Goal: Information Seeking & Learning: Learn about a topic

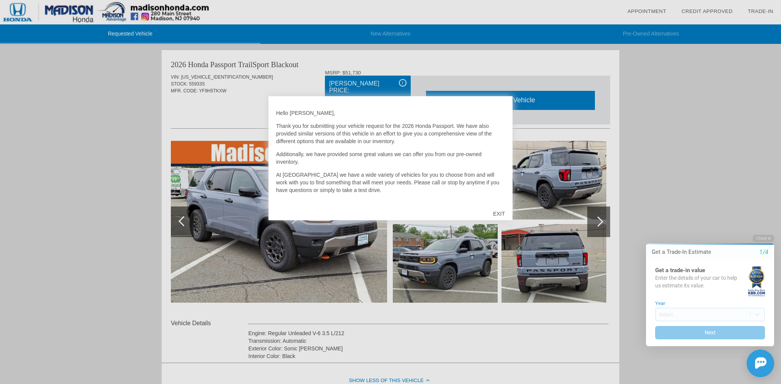
click at [500, 212] on div "EXIT" at bounding box center [499, 213] width 27 height 23
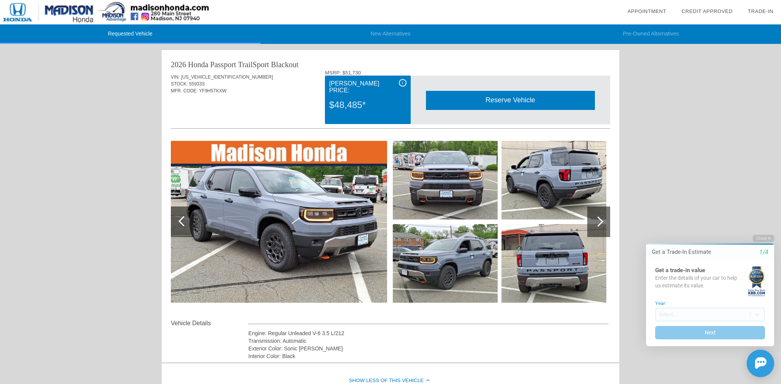
click at [403, 81] on span "i" at bounding box center [402, 82] width 1 height 5
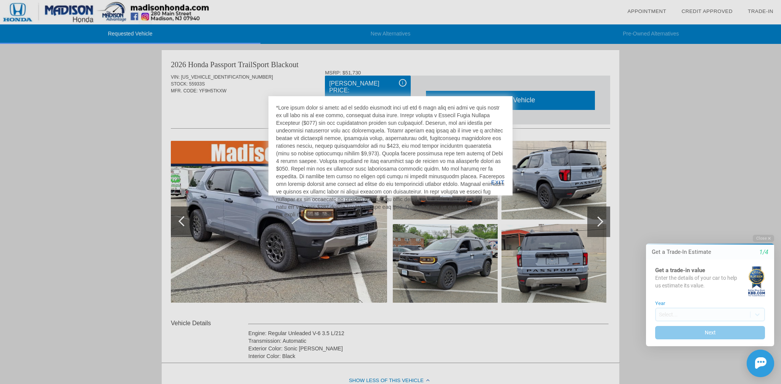
click at [403, 81] on div at bounding box center [390, 192] width 781 height 384
click at [291, 72] on div at bounding box center [390, 192] width 781 height 384
click at [288, 89] on div at bounding box center [390, 192] width 781 height 384
click at [500, 181] on div "EXIT" at bounding box center [497, 182] width 29 height 26
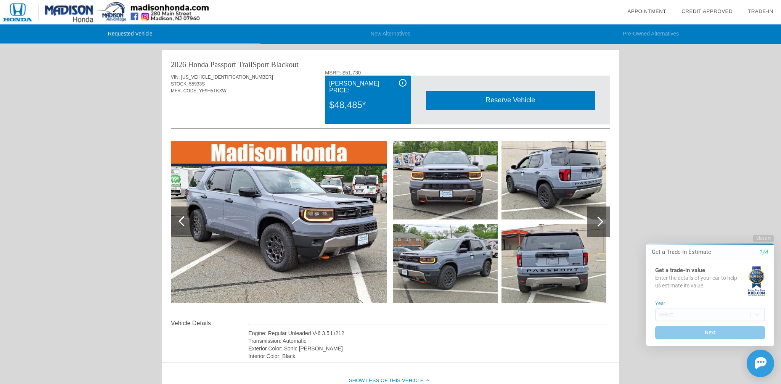
click at [141, 196] on div "Requested Vehicle New Alternatives Pre-Owned Alternatives date_range Appointmen…" at bounding box center [390, 252] width 781 height 505
click at [601, 216] on div at bounding box center [598, 221] width 23 height 31
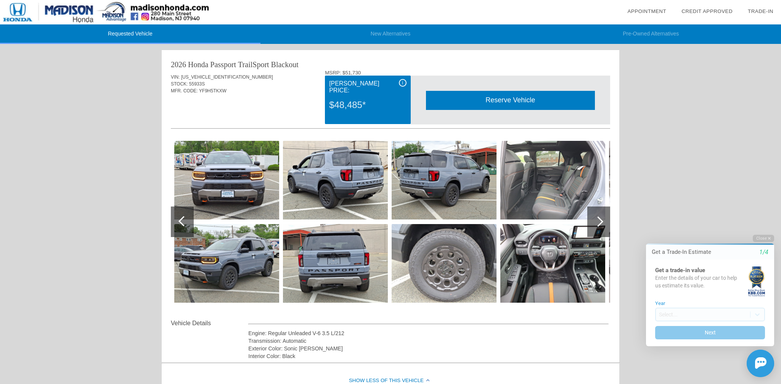
click at [601, 216] on div at bounding box center [598, 221] width 23 height 31
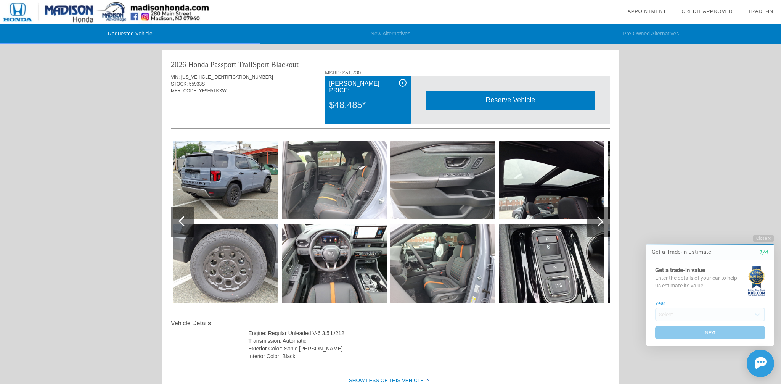
click at [601, 216] on div at bounding box center [598, 221] width 23 height 31
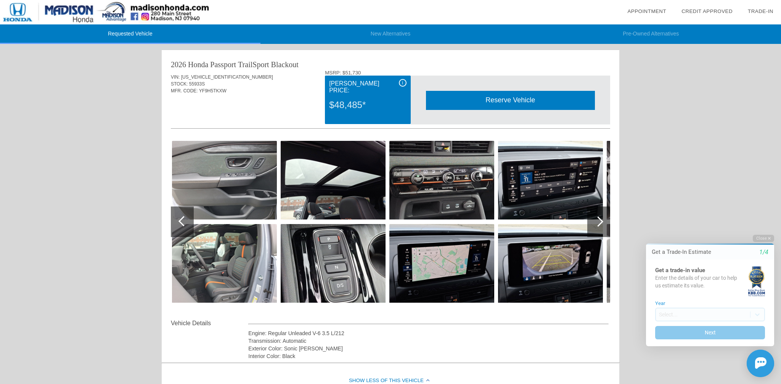
click at [601, 216] on div at bounding box center [598, 221] width 23 height 31
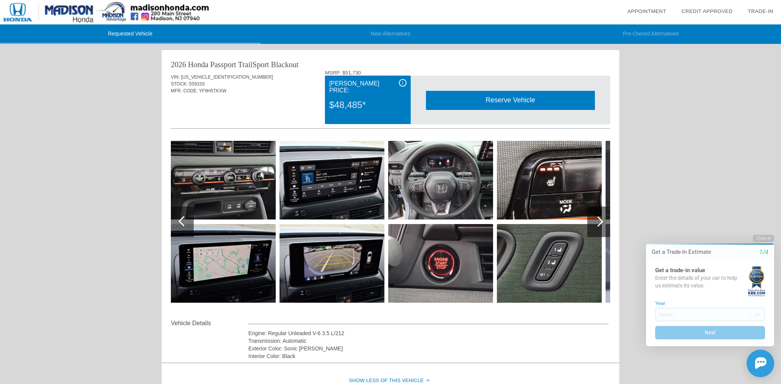
click at [601, 216] on div at bounding box center [598, 221] width 23 height 31
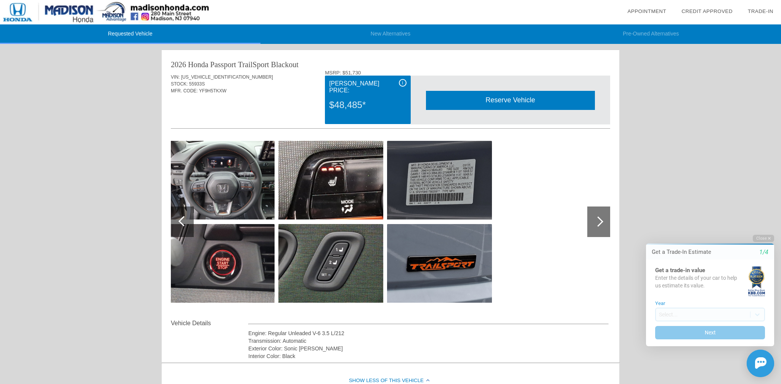
click at [601, 216] on div at bounding box center [598, 221] width 23 height 31
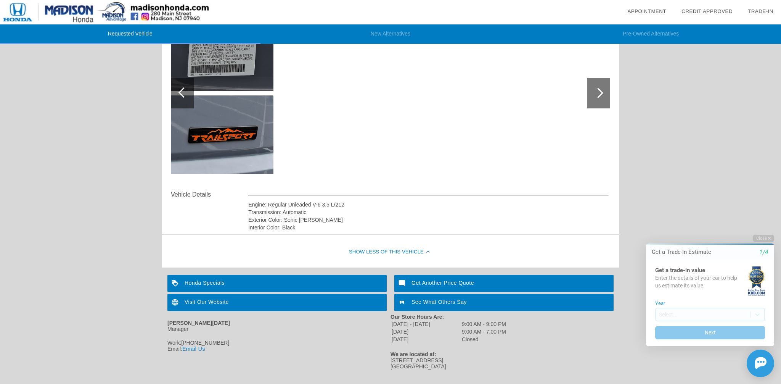
scroll to position [137, 0]
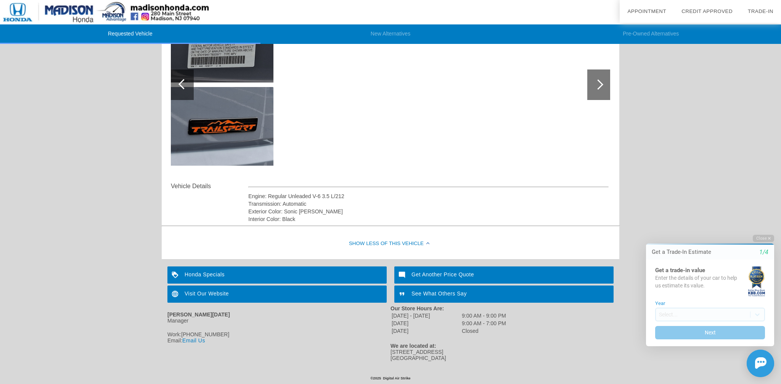
click at [230, 273] on div "Honda Specials" at bounding box center [276, 274] width 219 height 17
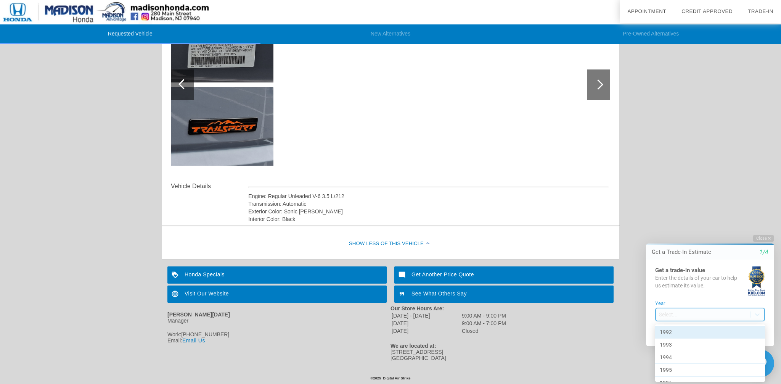
click at [678, 228] on body "Welcome! Get a Trade-In Estimate 1/4 Get a trade-in value Enter the details of …" at bounding box center [705, 228] width 151 height 0
click at [678, 314] on div at bounding box center [705, 306] width 151 height 156
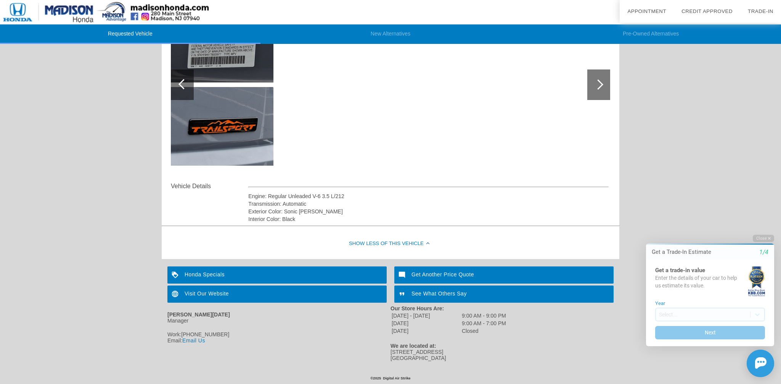
click at [726, 224] on div "Requested Vehicle New Alternatives Pre-Owned Alternatives date_range Appointmen…" at bounding box center [390, 115] width 781 height 505
click at [761, 228] on html "Welcome! Get a Trade-In Estimate 1/4 Get a trade-in value Enter the details of …" at bounding box center [705, 228] width 151 height 0
click at [756, 236] on button "Close" at bounding box center [763, 238] width 21 height 7
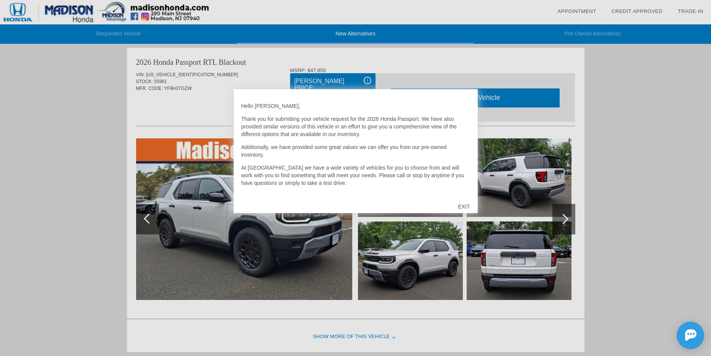
click at [467, 207] on div "EXIT" at bounding box center [464, 206] width 27 height 23
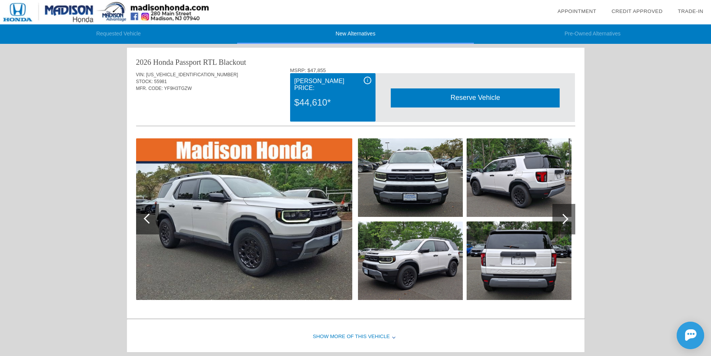
click at [431, 178] on img at bounding box center [410, 177] width 105 height 79
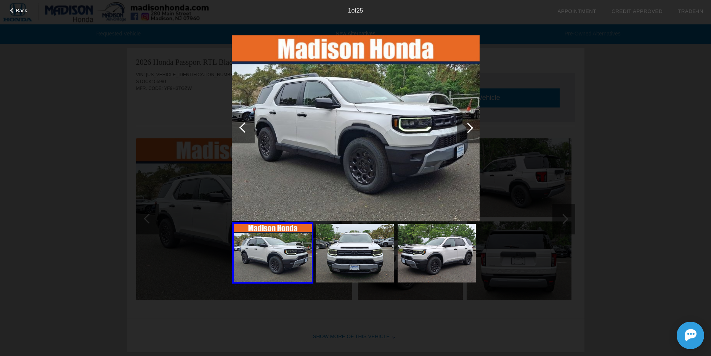
click at [469, 129] on div at bounding box center [468, 128] width 10 height 10
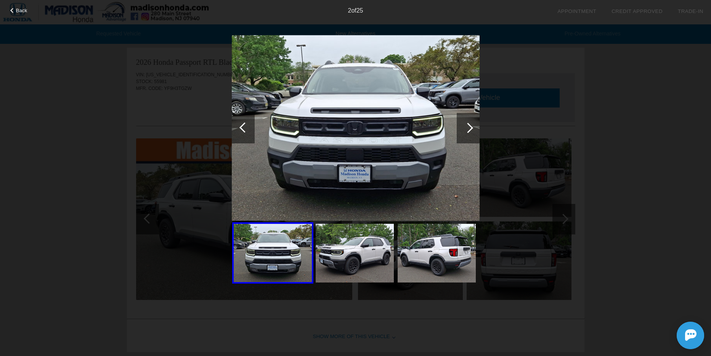
click at [469, 129] on div at bounding box center [468, 128] width 10 height 10
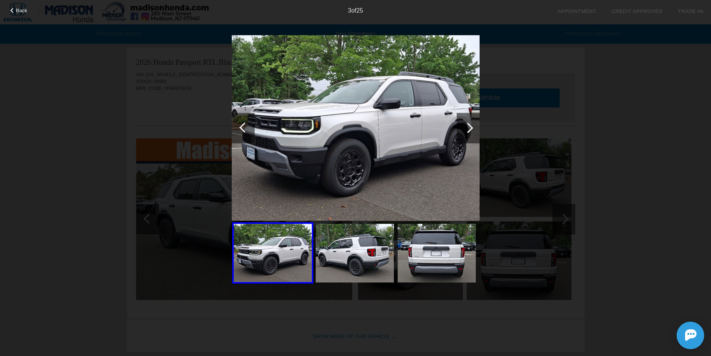
click at [469, 129] on div at bounding box center [468, 128] width 10 height 10
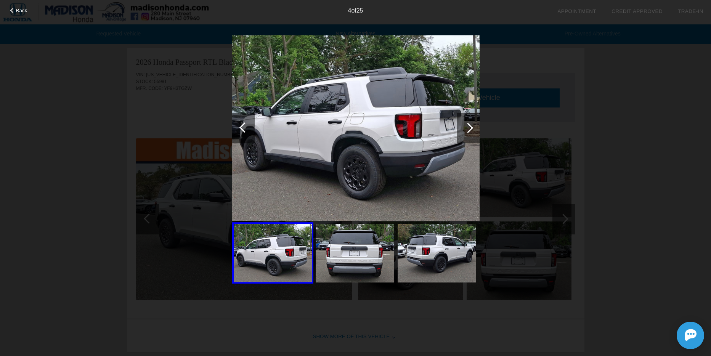
click at [469, 129] on div at bounding box center [468, 128] width 10 height 10
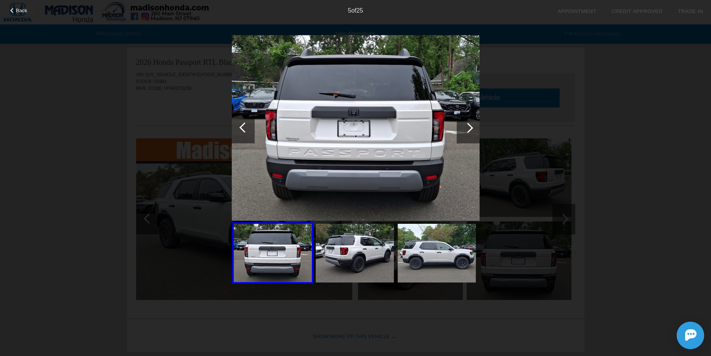
click at [469, 129] on div at bounding box center [468, 128] width 10 height 10
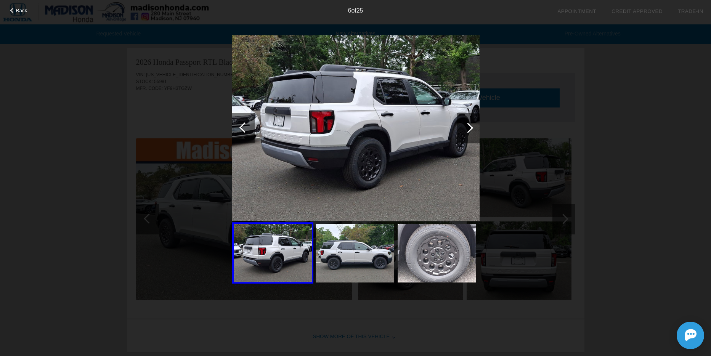
click at [469, 129] on div at bounding box center [468, 128] width 10 height 10
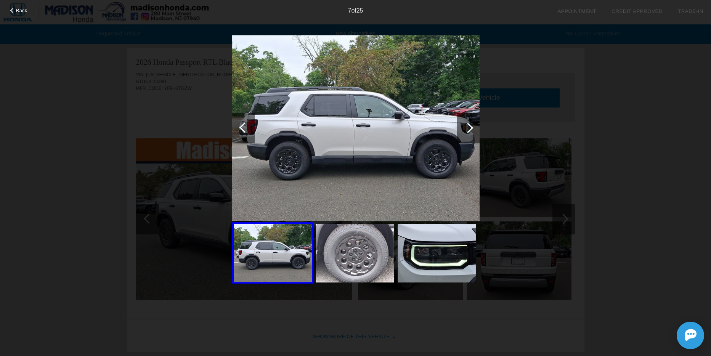
click at [469, 129] on div at bounding box center [468, 128] width 10 height 10
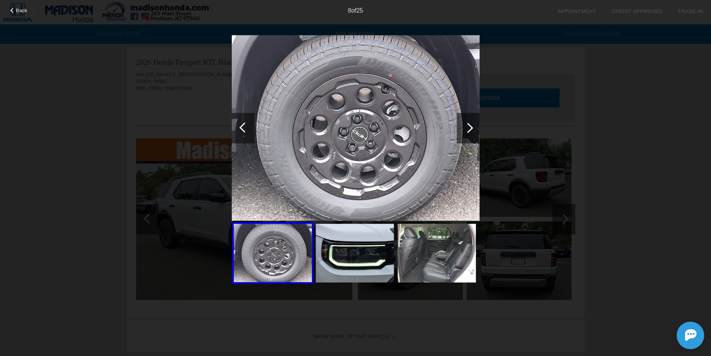
click at [469, 129] on div at bounding box center [468, 128] width 10 height 10
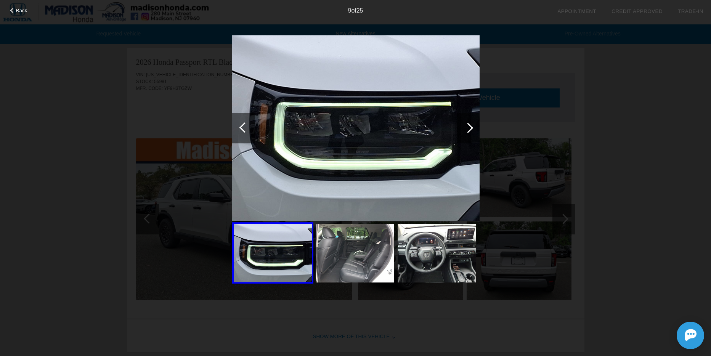
click at [469, 129] on div at bounding box center [468, 128] width 10 height 10
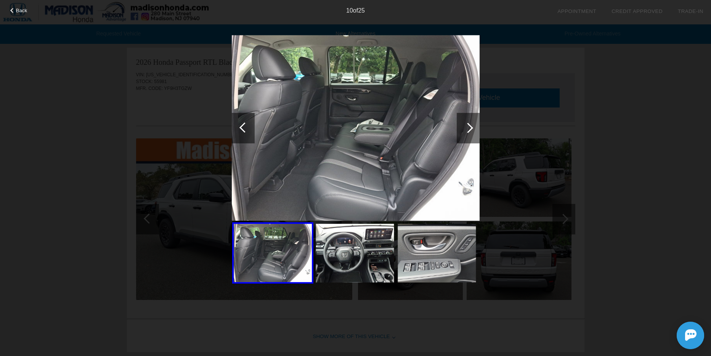
click at [469, 129] on div at bounding box center [468, 128] width 10 height 10
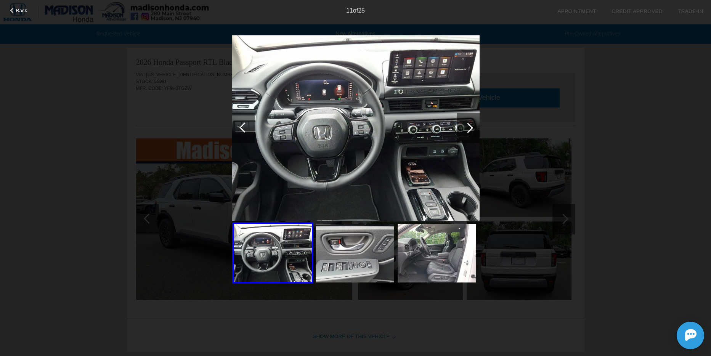
click at [469, 129] on div at bounding box center [468, 128] width 10 height 10
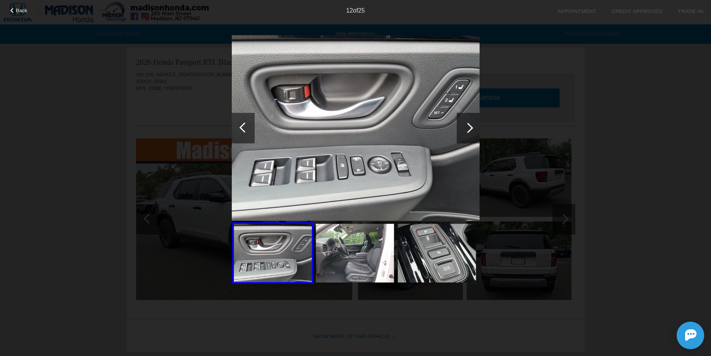
click at [469, 129] on div at bounding box center [468, 128] width 10 height 10
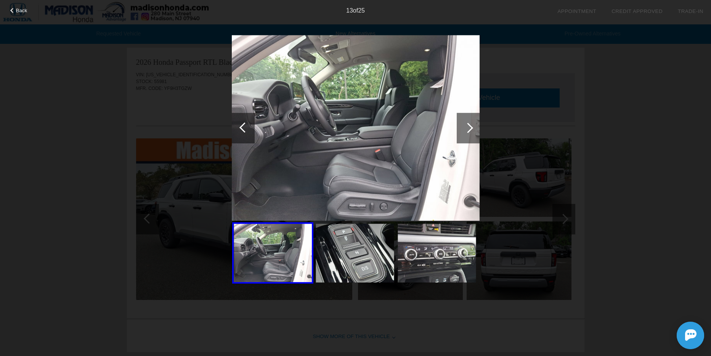
click at [469, 129] on div at bounding box center [468, 128] width 10 height 10
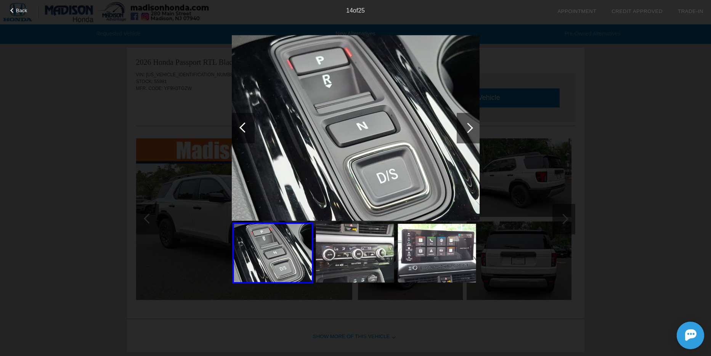
click at [469, 129] on div at bounding box center [468, 128] width 10 height 10
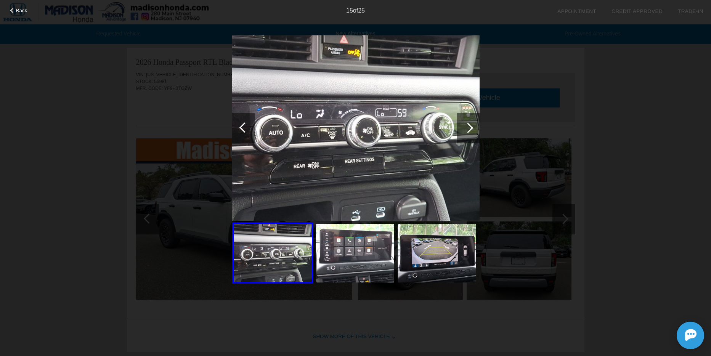
click at [469, 129] on div at bounding box center [468, 128] width 10 height 10
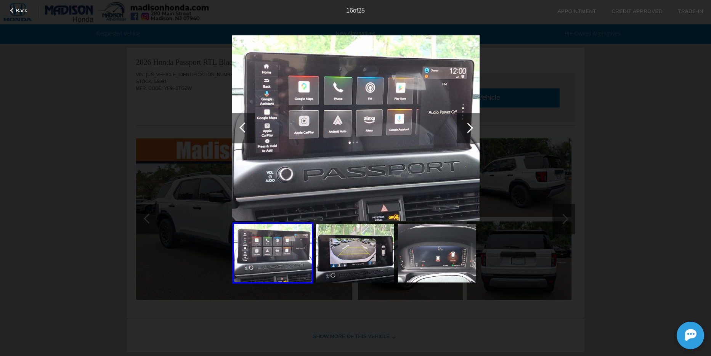
click at [469, 129] on div at bounding box center [468, 128] width 10 height 10
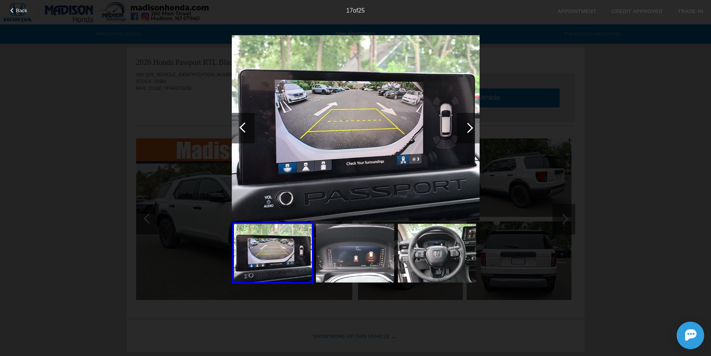
click at [469, 129] on div at bounding box center [468, 128] width 10 height 10
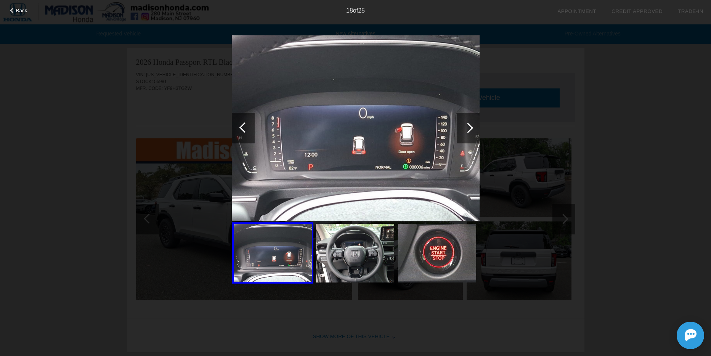
click at [469, 129] on div at bounding box center [468, 128] width 10 height 10
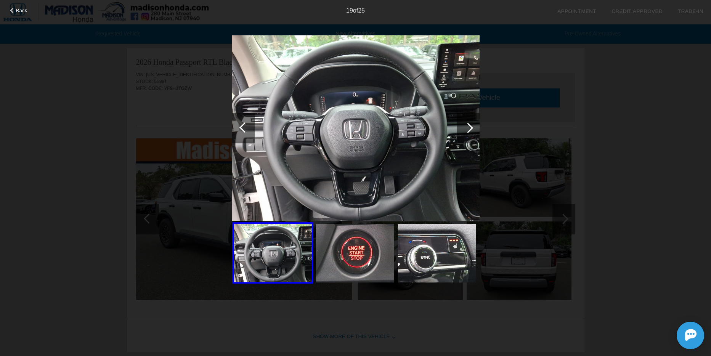
click at [469, 129] on div at bounding box center [468, 128] width 10 height 10
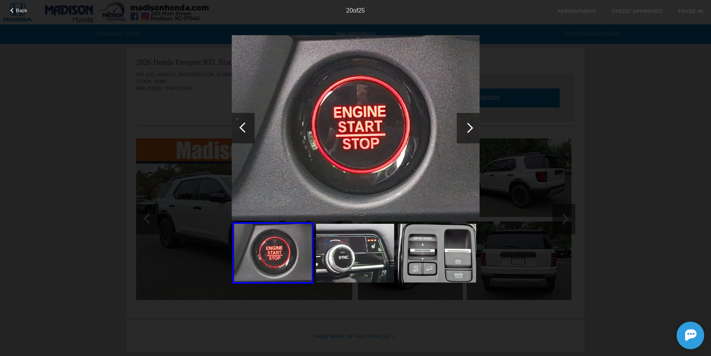
click at [469, 129] on div at bounding box center [468, 128] width 10 height 10
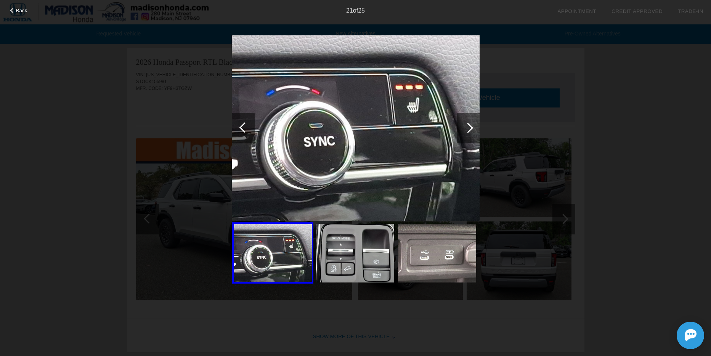
click at [469, 129] on div at bounding box center [468, 128] width 10 height 10
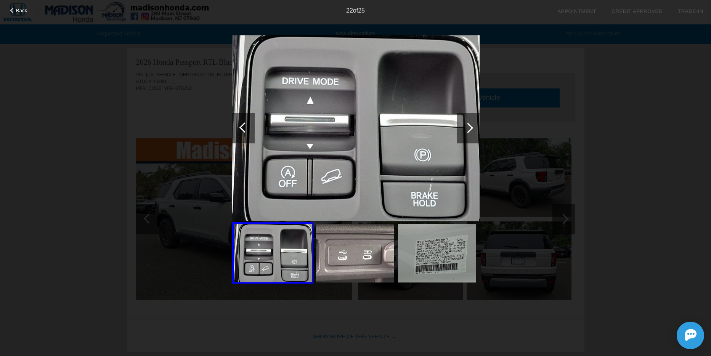
click at [469, 129] on div at bounding box center [468, 128] width 10 height 10
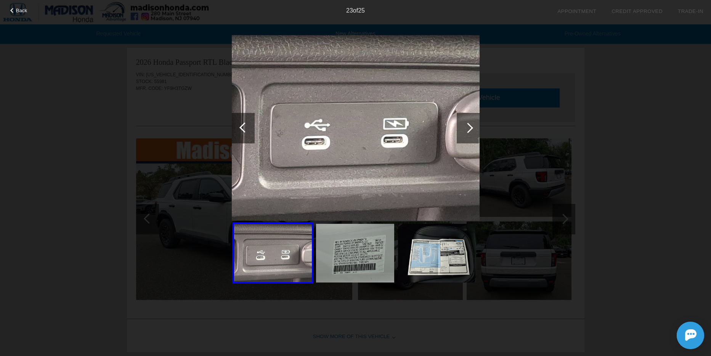
click at [469, 129] on div at bounding box center [468, 128] width 10 height 10
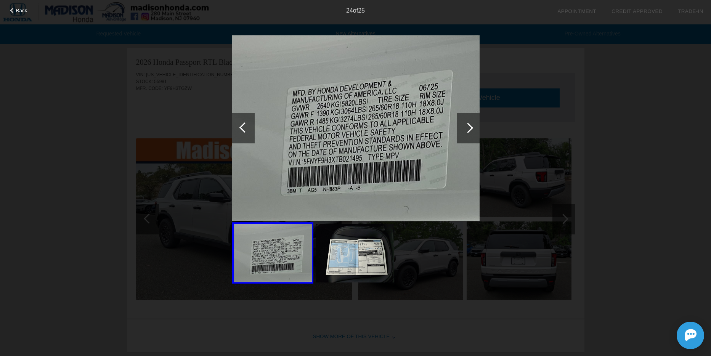
click at [469, 129] on div at bounding box center [468, 128] width 10 height 10
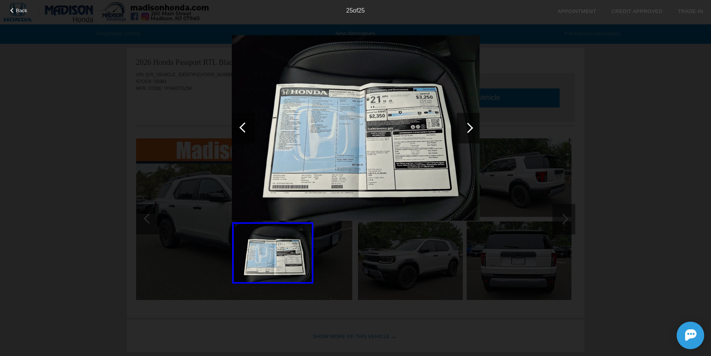
click at [417, 126] on img at bounding box center [356, 128] width 248 height 186
click at [287, 247] on div at bounding box center [272, 252] width 81 height 61
click at [416, 152] on img at bounding box center [356, 128] width 248 height 186
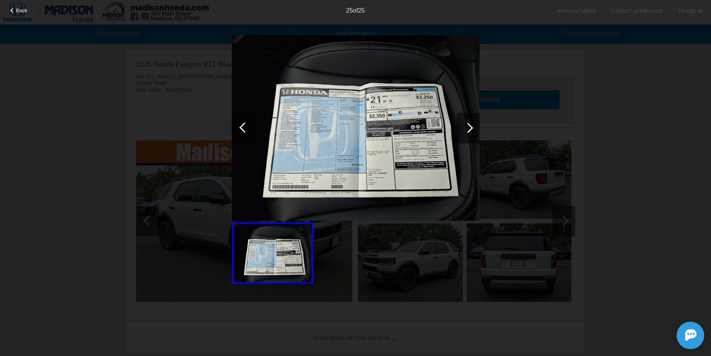
click at [409, 146] on img at bounding box center [356, 128] width 248 height 186
click at [24, 9] on span "Back" at bounding box center [21, 11] width 11 height 6
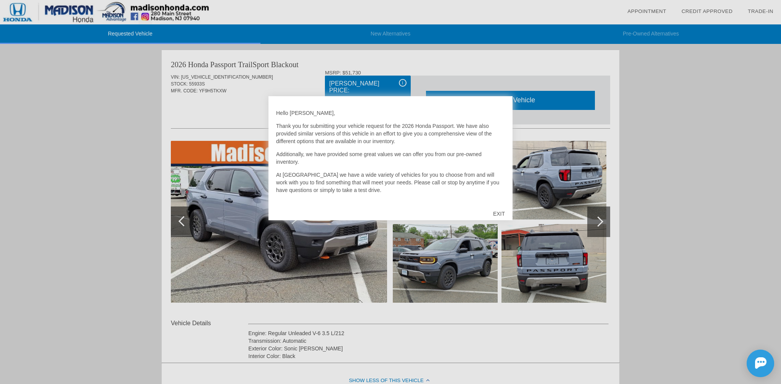
click at [496, 212] on div "EXIT" at bounding box center [499, 213] width 27 height 23
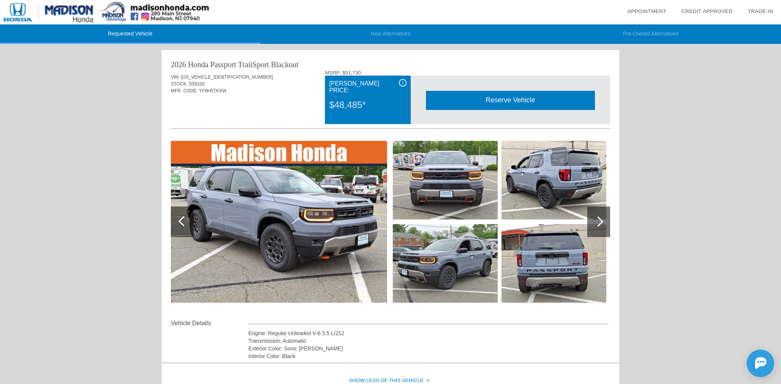
click at [602, 216] on div at bounding box center [598, 221] width 23 height 31
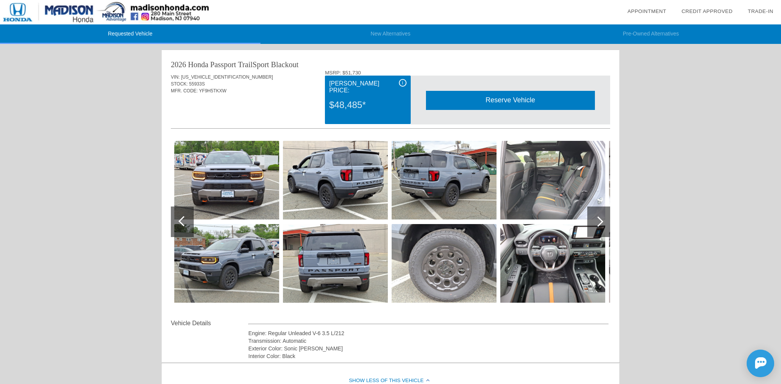
click at [602, 216] on div at bounding box center [598, 221] width 23 height 31
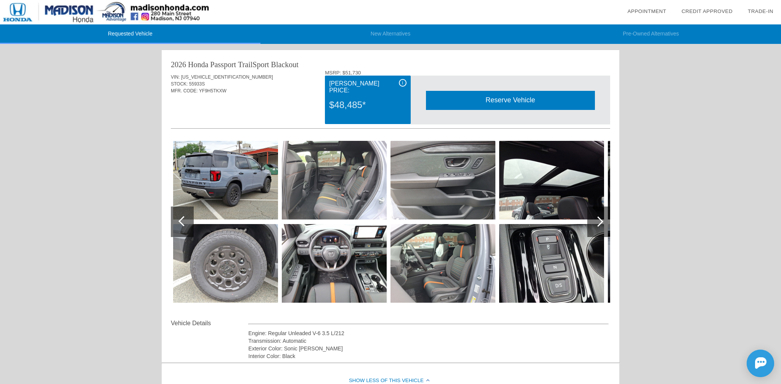
click at [602, 216] on div at bounding box center [598, 221] width 23 height 31
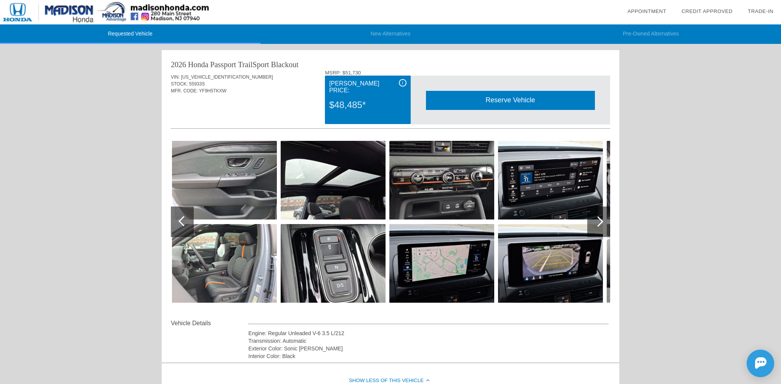
click at [602, 216] on div at bounding box center [598, 221] width 23 height 31
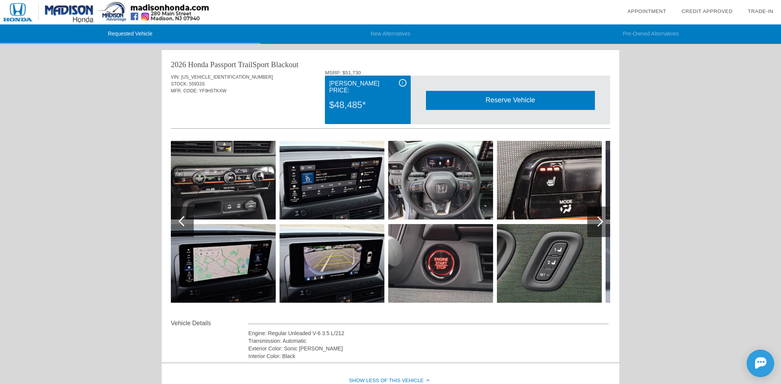
click at [602, 216] on div at bounding box center [598, 221] width 23 height 31
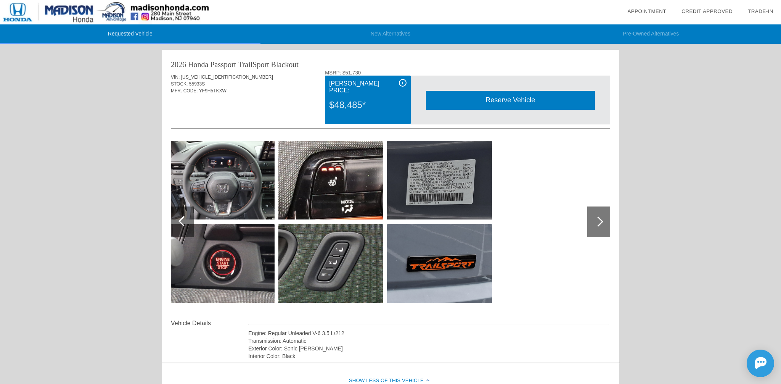
click at [602, 216] on div at bounding box center [598, 221] width 23 height 31
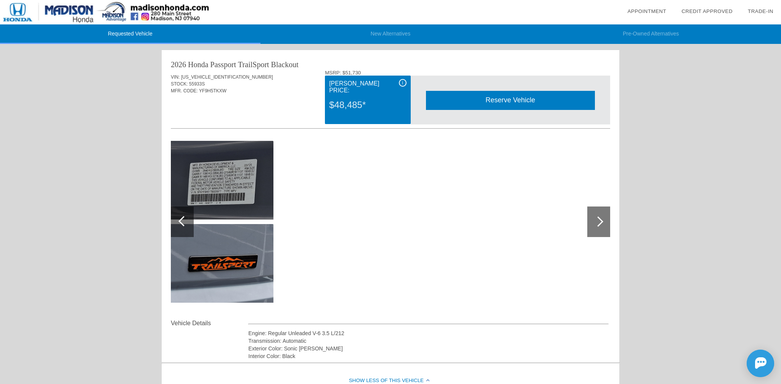
click at [602, 216] on div at bounding box center [598, 221] width 23 height 31
click at [183, 219] on div at bounding box center [184, 221] width 10 height 10
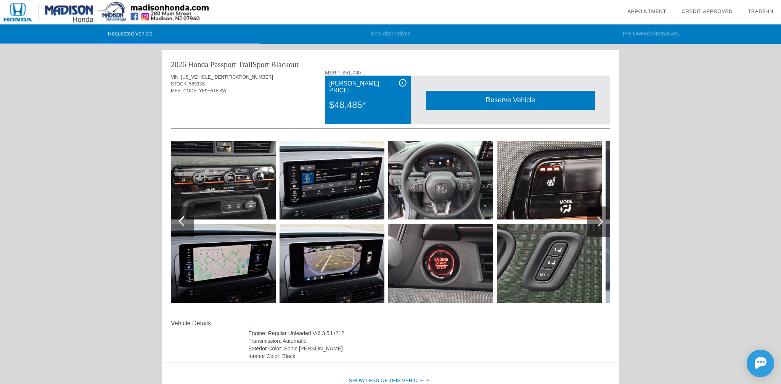
click at [183, 219] on div at bounding box center [184, 221] width 10 height 10
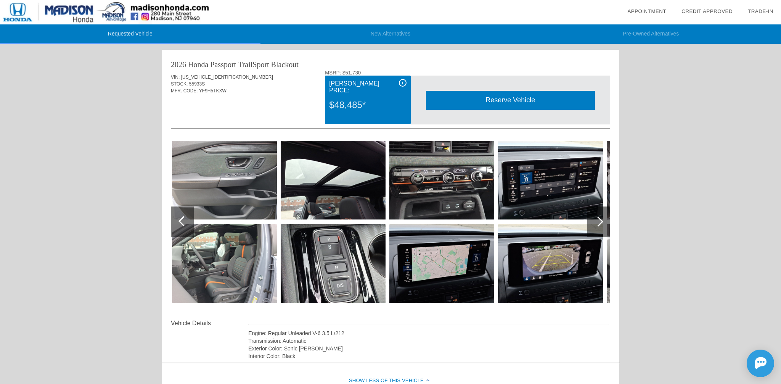
click at [183, 219] on div at bounding box center [184, 221] width 10 height 10
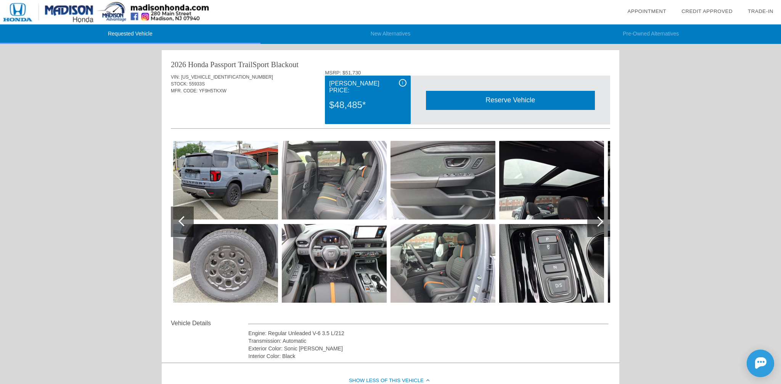
click at [183, 219] on div at bounding box center [184, 221] width 10 height 10
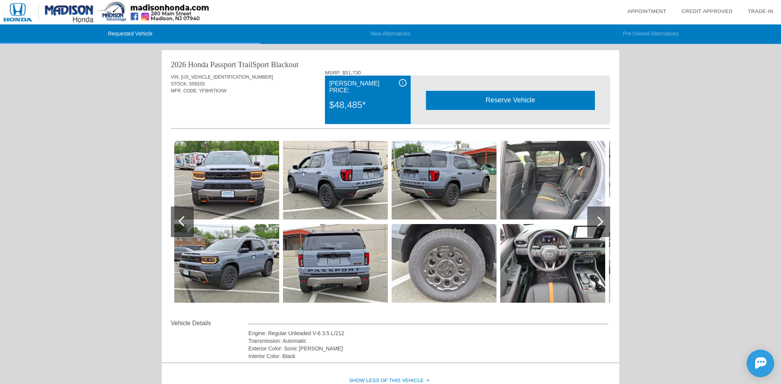
click at [183, 219] on div at bounding box center [184, 221] width 10 height 10
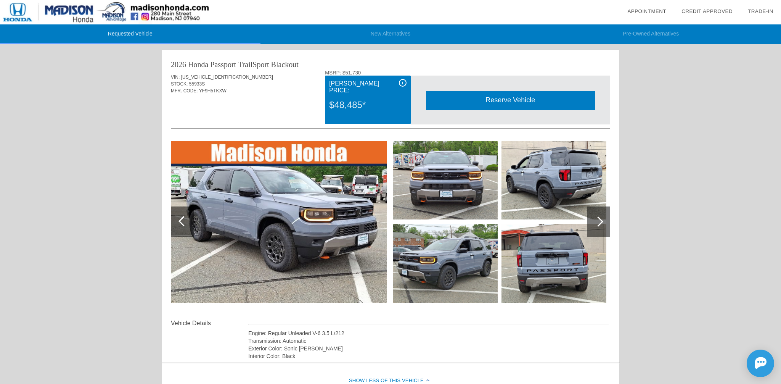
click at [249, 219] on img at bounding box center [279, 222] width 216 height 162
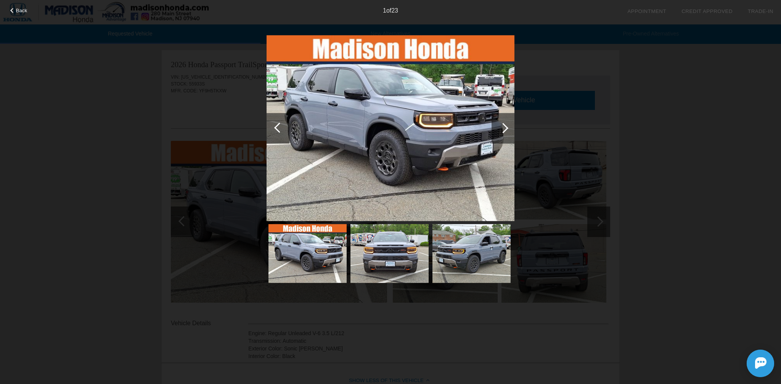
click at [165, 102] on div "Back 1 of 23" at bounding box center [390, 192] width 781 height 384
click at [17, 11] on span "Back" at bounding box center [21, 11] width 11 height 6
